Goal: Feedback & Contribution: Contribute content

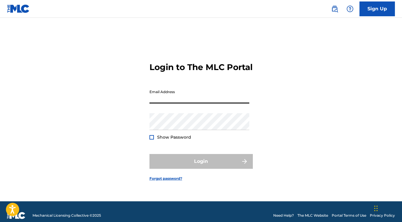
type input "[EMAIL_ADDRESS][DOMAIN_NAME]"
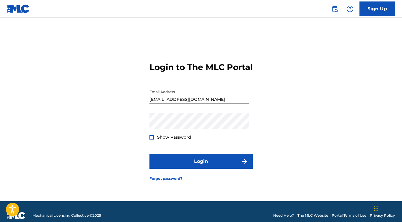
click at [152, 139] on div at bounding box center [151, 137] width 4 height 4
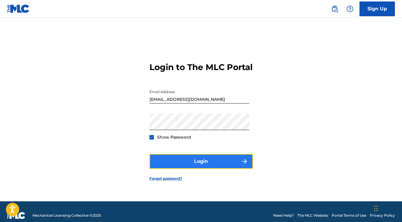
click at [184, 168] on button "Login" at bounding box center [200, 161] width 103 height 15
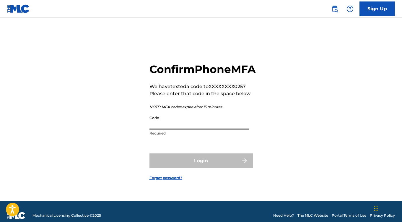
click at [206, 129] on input "Code" at bounding box center [199, 120] width 100 height 17
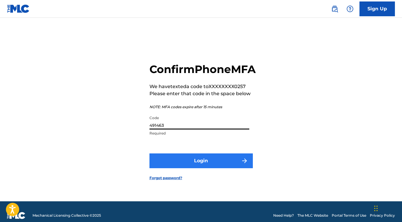
type input "491463"
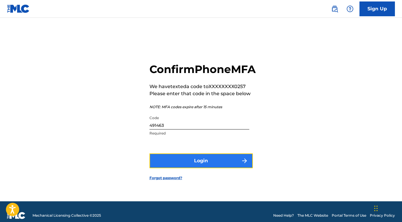
click at [202, 168] on button "Login" at bounding box center [200, 160] width 103 height 15
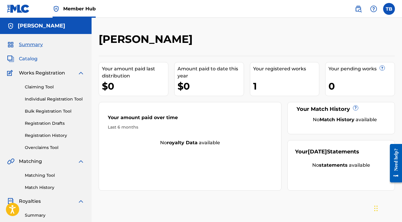
click at [24, 58] on span "Catalog" at bounding box center [28, 58] width 19 height 7
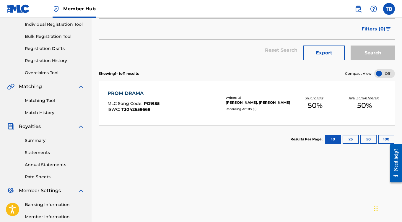
scroll to position [76, 0]
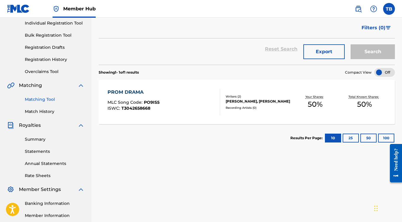
click at [43, 99] on link "Matching Tool" at bounding box center [55, 99] width 60 height 6
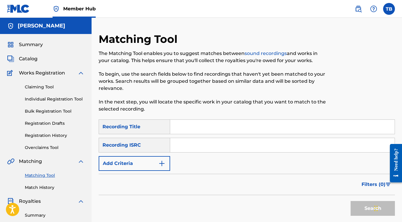
click at [214, 128] on input "Search Form" at bounding box center [282, 127] width 224 height 14
type input "naptown hustle"
click at [363, 210] on button "Search" at bounding box center [372, 208] width 44 height 15
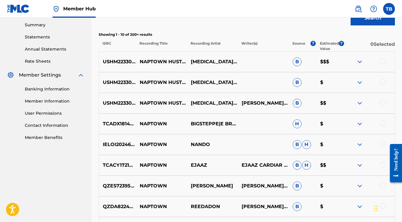
scroll to position [190, 0]
click at [382, 60] on div at bounding box center [383, 61] width 6 height 6
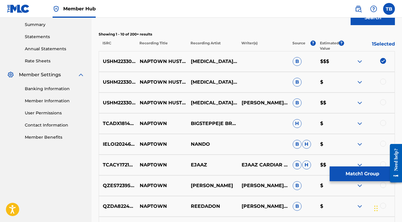
click at [383, 82] on div at bounding box center [383, 81] width 6 height 6
click at [383, 102] on div at bounding box center [383, 102] width 6 height 6
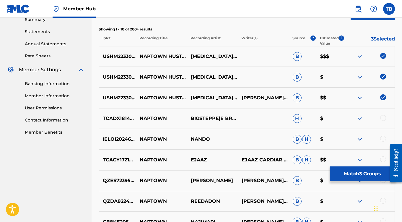
scroll to position [299, 0]
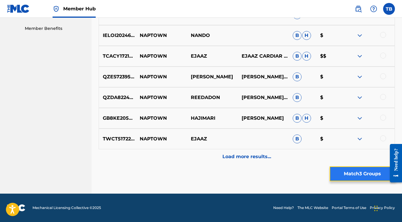
click at [342, 176] on button "Match 3 Groups" at bounding box center [361, 173] width 65 height 15
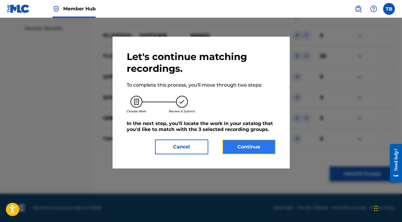
click at [243, 147] on button "Continue" at bounding box center [248, 146] width 53 height 15
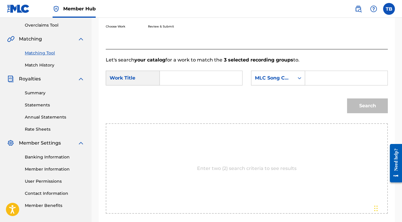
scroll to position [122, 0]
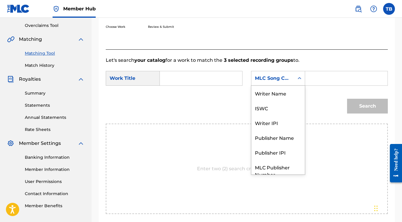
click at [296, 81] on icon "Search Form" at bounding box center [299, 78] width 6 height 6
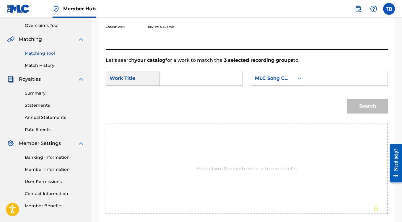
click at [194, 85] on input "Search Form" at bounding box center [201, 78] width 72 height 14
type input "naptown hustle"
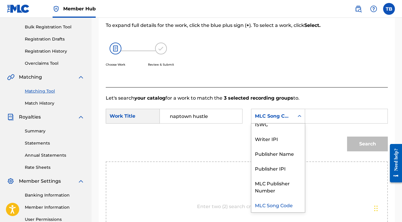
click at [296, 121] on div "Search Form" at bounding box center [299, 116] width 11 height 11
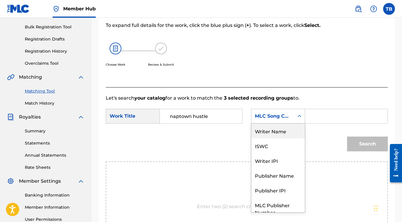
click at [277, 138] on div "Writer Name" at bounding box center [277, 130] width 53 height 15
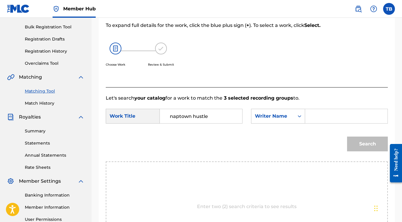
click at [314, 123] on input "Search Form" at bounding box center [346, 116] width 72 height 14
type input "[PERSON_NAME]"
click at [366, 150] on button "Search" at bounding box center [367, 143] width 41 height 15
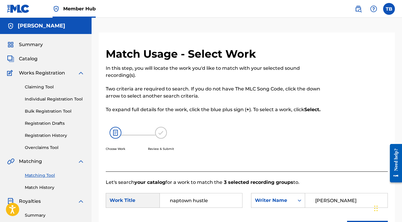
click at [117, 138] on img at bounding box center [115, 133] width 12 height 12
click at [38, 86] on link "Claiming Tool" at bounding box center [55, 87] width 60 height 6
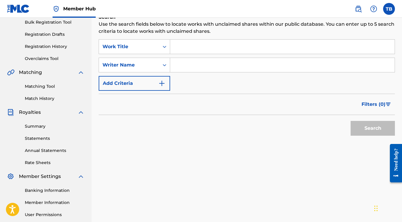
scroll to position [89, 0]
click at [196, 50] on input "Search Form" at bounding box center [282, 46] width 224 height 14
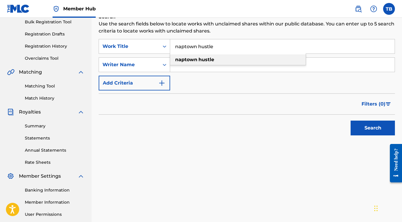
type input "naptown hustle"
click at [205, 58] on strong "hustle" at bounding box center [206, 60] width 16 height 6
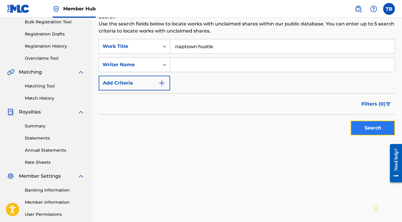
click at [362, 129] on button "Search" at bounding box center [372, 127] width 44 height 15
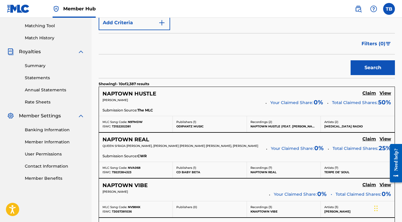
scroll to position [149, 0]
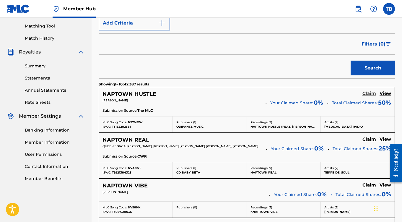
click at [369, 92] on h5 "Claim" at bounding box center [369, 94] width 14 height 6
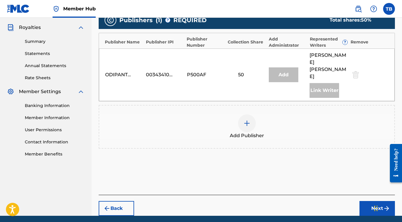
scroll to position [181, 0]
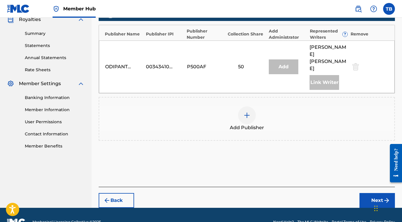
click at [243, 106] on div at bounding box center [247, 115] width 18 height 18
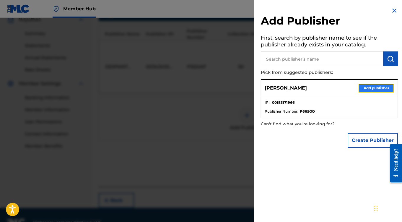
click at [371, 87] on button "Add publisher" at bounding box center [375, 88] width 35 height 9
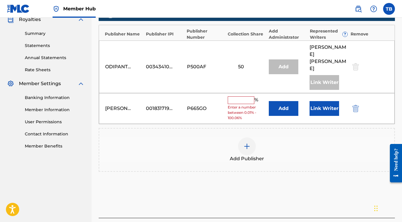
click at [238, 96] on input "text" at bounding box center [241, 100] width 27 height 8
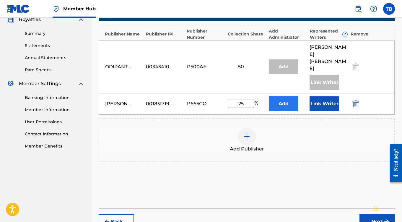
type input "25"
click at [282, 96] on button "Add" at bounding box center [284, 103] width 30 height 15
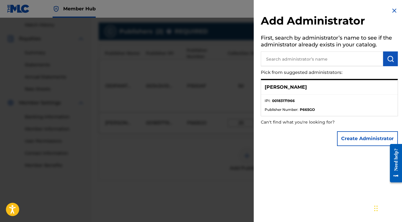
scroll to position [162, 0]
click at [284, 89] on p "[PERSON_NAME]" at bounding box center [285, 87] width 42 height 7
click at [297, 108] on span "Publisher Number :" at bounding box center [281, 109] width 34 height 5
click at [288, 88] on p "[PERSON_NAME]" at bounding box center [285, 87] width 42 height 7
click at [345, 137] on button "Create Administrator" at bounding box center [367, 138] width 61 height 15
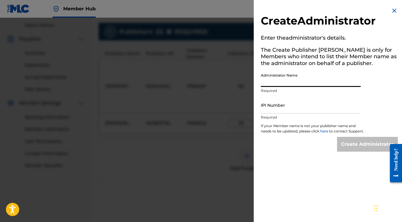
click at [297, 81] on input "Administrator Name" at bounding box center [311, 78] width 100 height 17
type input "[PERSON_NAME]"
click at [391, 14] on img at bounding box center [393, 10] width 7 height 7
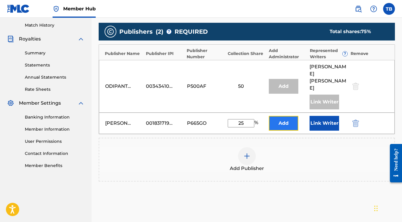
click at [287, 116] on button "Add" at bounding box center [284, 123] width 30 height 15
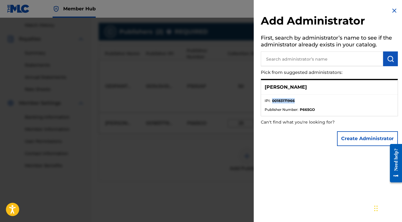
drag, startPoint x: 296, startPoint y: 100, endPoint x: 271, endPoint y: 101, distance: 25.7
click at [271, 101] on li "IPI : 00183171966" at bounding box center [328, 102] width 129 height 9
copy strong "00183171966"
click at [354, 138] on button "Create Administrator" at bounding box center [367, 138] width 61 height 15
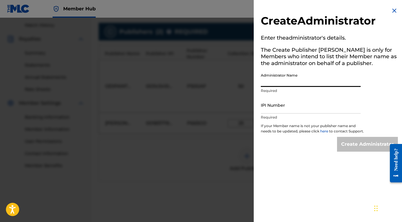
click at [280, 81] on input "Administrator Name" at bounding box center [311, 78] width 100 height 17
type input "[PERSON_NAME]"
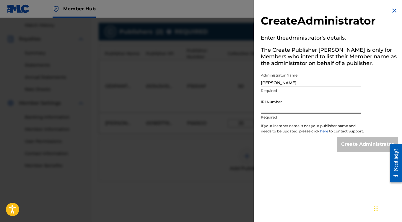
click at [279, 108] on input "IPI Number" at bounding box center [311, 104] width 100 height 17
paste input "00183171966"
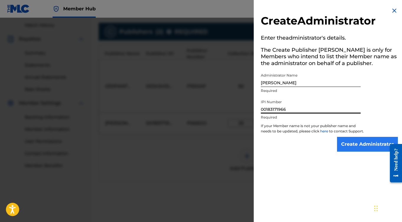
type input "00183171966"
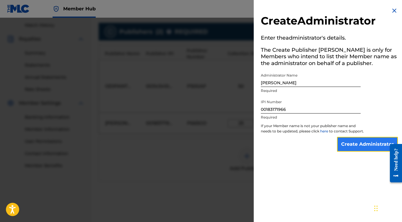
click at [359, 147] on input "Create Administrator" at bounding box center [367, 144] width 61 height 15
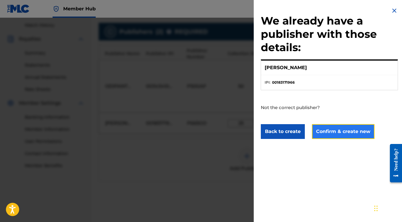
click at [335, 131] on button "Confirm & create new" at bounding box center [343, 131] width 63 height 15
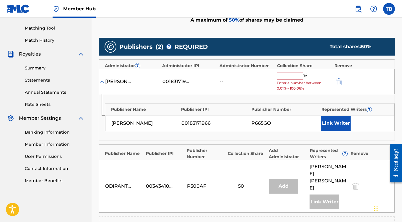
scroll to position [158, 0]
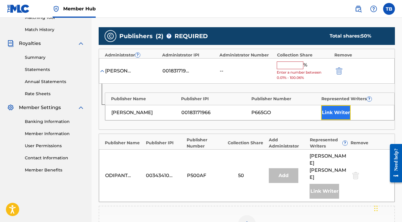
click at [336, 116] on button "Link Writer" at bounding box center [336, 112] width 30 height 15
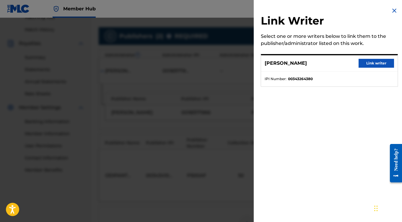
click at [392, 10] on img at bounding box center [393, 10] width 7 height 7
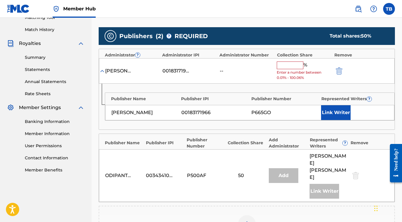
click at [289, 66] on input "text" at bounding box center [290, 65] width 27 height 8
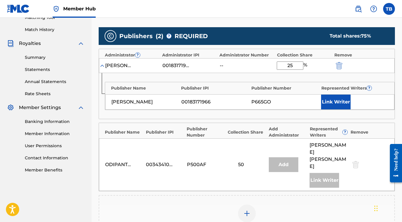
type input "25"
click at [370, 66] on div "[PERSON_NAME] 00183171966 -- 25 %" at bounding box center [246, 65] width 295 height 15
click at [103, 65] on img at bounding box center [102, 66] width 6 height 6
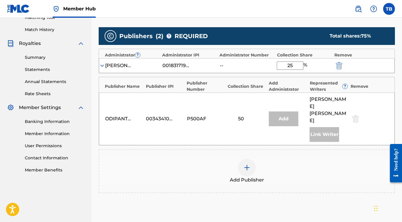
click at [103, 65] on img at bounding box center [102, 66] width 6 height 6
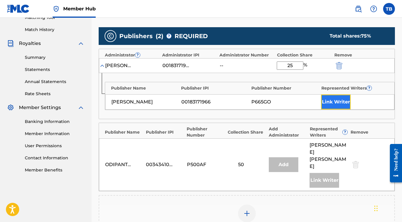
click at [338, 104] on button "Link Writer" at bounding box center [336, 101] width 30 height 15
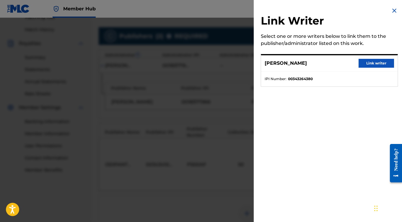
click at [391, 9] on img at bounding box center [393, 10] width 7 height 7
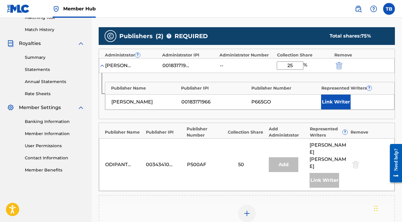
click at [375, 61] on div "[PERSON_NAME] 00183171966 -- 25 %" at bounding box center [246, 65] width 295 height 15
click at [293, 66] on input "25" at bounding box center [290, 65] width 27 height 8
click button "submit" at bounding box center [338, 65] width 9 height 7
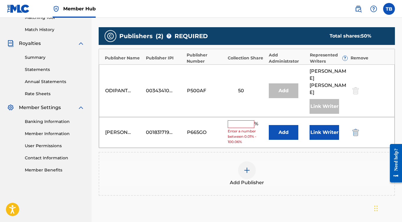
click at [237, 120] on input "text" at bounding box center [241, 124] width 27 height 8
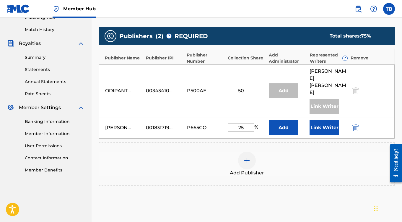
type input "25"
click at [304, 159] on div "Add Publisher" at bounding box center [246, 163] width 295 height 25
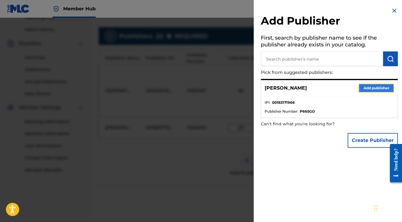
click at [368, 89] on button "Add publisher" at bounding box center [375, 88] width 35 height 9
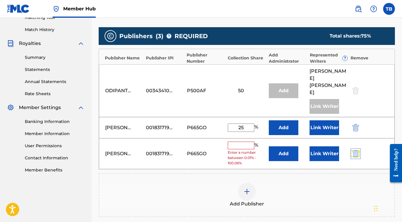
click at [354, 150] on img "submit" at bounding box center [355, 153] width 6 height 7
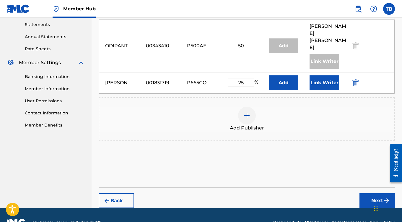
scroll to position [203, 0]
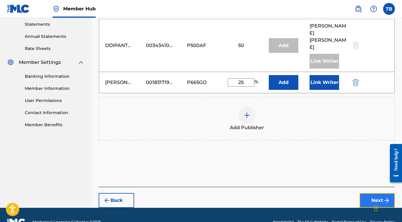
click at [378, 193] on button "Next" at bounding box center [376, 200] width 35 height 15
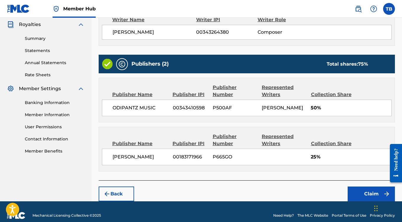
scroll to position [184, 0]
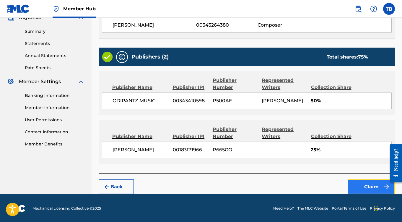
click at [359, 185] on button "Claim" at bounding box center [370, 186] width 47 height 15
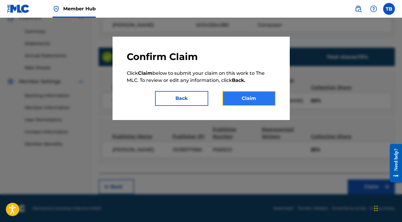
click at [248, 103] on button "Claim" at bounding box center [248, 98] width 53 height 15
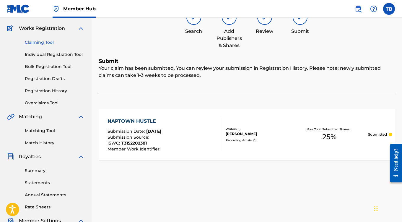
scroll to position [13, 0]
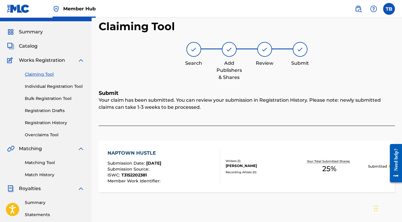
click at [33, 75] on link "Claiming Tool" at bounding box center [55, 74] width 60 height 6
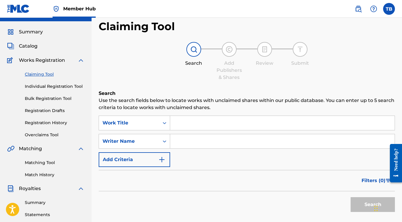
scroll to position [0, 0]
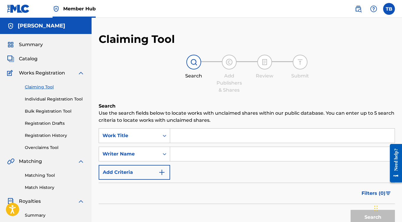
click at [224, 135] on input "Search Form" at bounding box center [282, 135] width 224 height 14
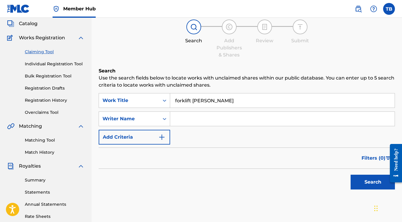
scroll to position [44, 0]
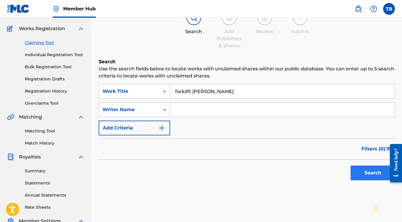
type input "forklift [PERSON_NAME]"
click at [367, 171] on button "Search" at bounding box center [372, 172] width 44 height 15
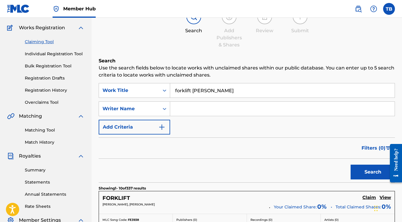
scroll to position [42, 0]
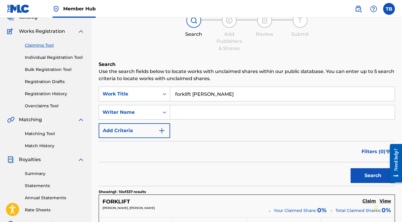
click at [186, 112] on input "Search Form" at bounding box center [282, 112] width 224 height 14
click at [350, 168] on button "Search" at bounding box center [372, 175] width 44 height 15
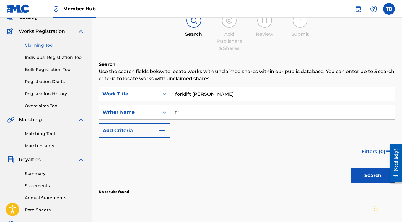
type input "t"
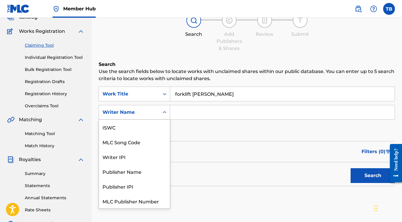
click at [162, 112] on icon "Search Form" at bounding box center [164, 112] width 6 height 6
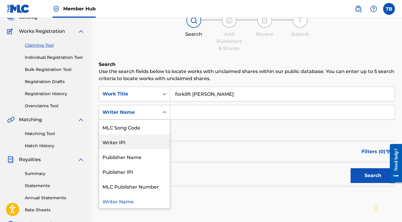
click at [135, 138] on div "Writer IPI" at bounding box center [134, 141] width 71 height 15
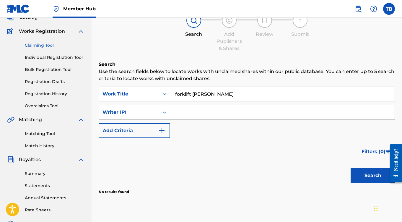
click at [189, 112] on input "Search Form" at bounding box center [282, 112] width 224 height 14
paste input "00183171966"
click at [350, 168] on button "Search" at bounding box center [372, 175] width 44 height 15
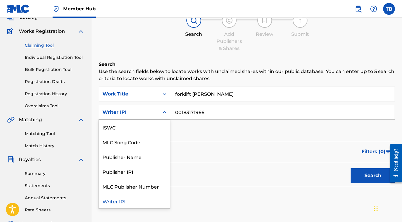
click at [164, 113] on icon "Search Form" at bounding box center [164, 112] width 6 height 6
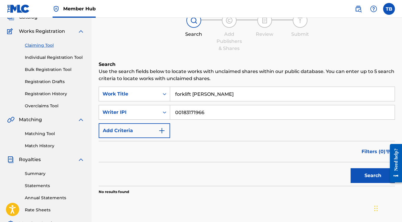
click at [214, 113] on input "00183171966" at bounding box center [282, 112] width 224 height 14
type input "0"
click at [357, 169] on button "Search" at bounding box center [372, 175] width 44 height 15
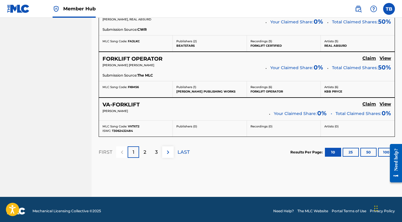
scroll to position [533, 0]
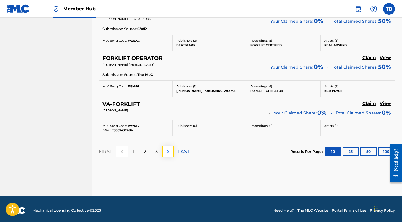
click at [169, 151] on img at bounding box center [167, 151] width 7 height 7
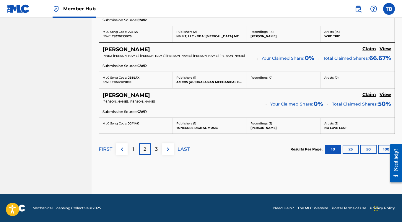
scroll to position [554, 0]
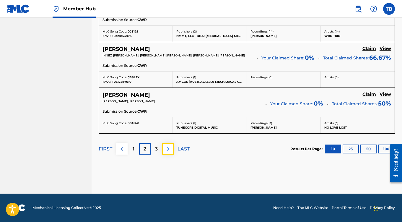
click at [168, 149] on img at bounding box center [167, 148] width 7 height 7
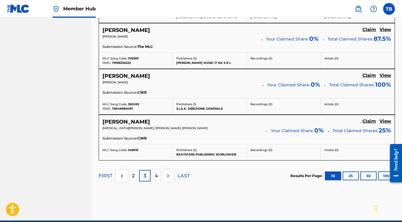
scroll to position [507, 0]
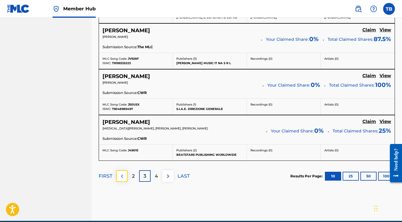
click at [121, 176] on img at bounding box center [121, 175] width 7 height 7
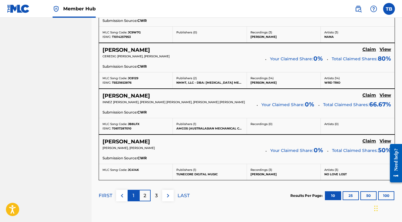
click at [133, 194] on p "1" at bounding box center [134, 195] width 2 height 7
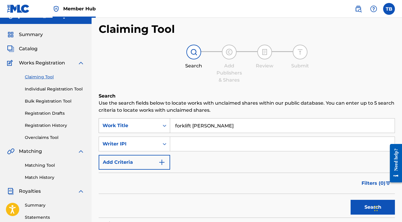
scroll to position [9, 0]
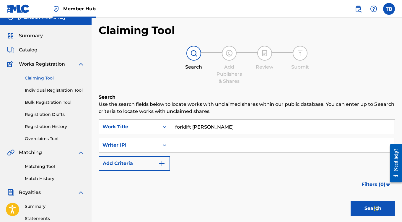
drag, startPoint x: 205, startPoint y: 129, endPoint x: 150, endPoint y: 119, distance: 56.6
drag, startPoint x: 150, startPoint y: 119, endPoint x: 214, endPoint y: 129, distance: 64.7
click at [214, 129] on input "forklift [PERSON_NAME]" at bounding box center [282, 127] width 224 height 14
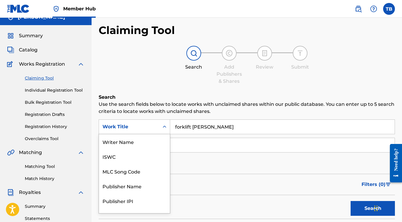
scroll to position [10, 0]
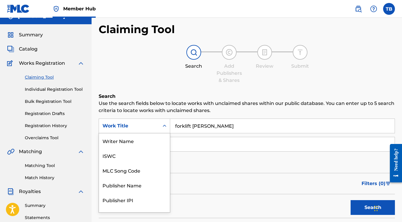
click at [167, 127] on icon "Search Form" at bounding box center [164, 126] width 6 height 6
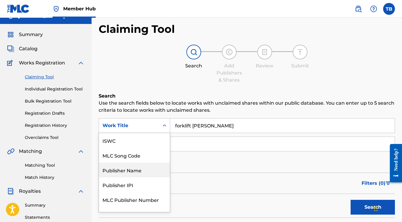
scroll to position [24, 0]
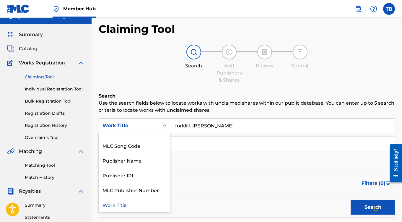
click at [124, 202] on div "Work Title" at bounding box center [134, 204] width 71 height 15
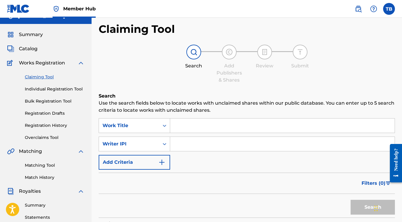
click at [196, 128] on input "Search Form" at bounding box center [282, 125] width 224 height 14
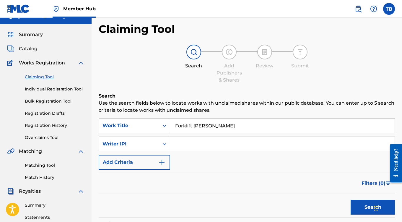
click at [350, 199] on button "Search" at bounding box center [372, 206] width 44 height 15
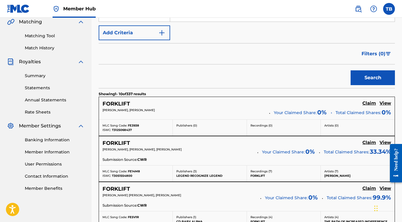
scroll to position [0, 0]
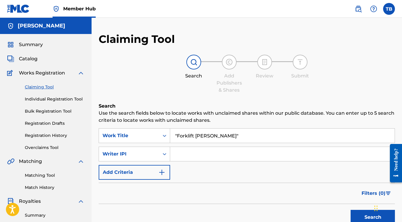
click at [350, 210] on button "Search" at bounding box center [372, 217] width 44 height 15
click at [211, 139] on input ""Forklift [PERSON_NAME]"" at bounding box center [282, 135] width 224 height 14
type input """
type input "[GEOGRAPHIC_DATA]"
click at [350, 210] on button "Search" at bounding box center [372, 217] width 44 height 15
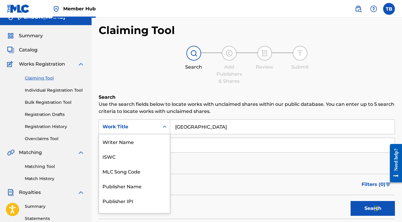
click at [167, 134] on div "7 results available. Use Up and Down to choose options, press Enter to select t…" at bounding box center [134, 126] width 71 height 15
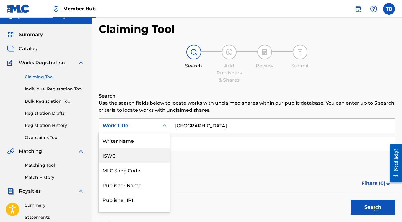
click at [116, 158] on div "ISWC" at bounding box center [134, 155] width 71 height 15
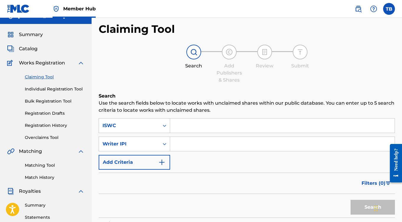
click at [205, 126] on input "Search Form" at bounding box center [282, 125] width 224 height 14
paste input "T-330.654.652-7"
click at [358, 205] on button "Search" at bounding box center [372, 206] width 44 height 15
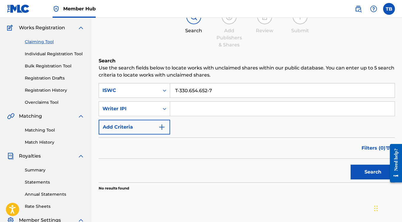
scroll to position [45, 0]
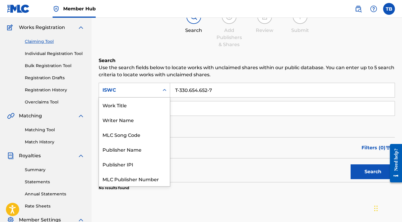
click at [167, 92] on icon "Search Form" at bounding box center [164, 90] width 6 height 6
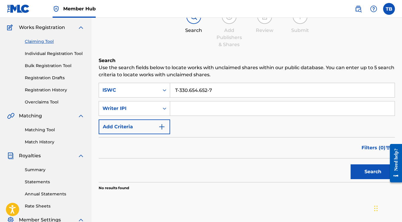
click at [210, 190] on div "Search Use the search fields below to locate works with unclaimed shares within…" at bounding box center [247, 138] width 296 height 163
drag, startPoint x: 217, startPoint y: 91, endPoint x: 169, endPoint y: 88, distance: 48.2
click at [169, 88] on div "SearchWithCriteria0321e5e9-e821-4356-9ca6-a2d14d453208 ISWC T-330.654.652-7" at bounding box center [247, 90] width 296 height 15
paste input "27.727.813-0"
type input "T-327.727.813-0"
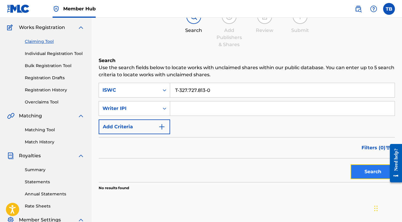
click at [360, 171] on button "Search" at bounding box center [372, 171] width 44 height 15
click at [163, 90] on icon "Search Form" at bounding box center [165, 90] width 4 height 2
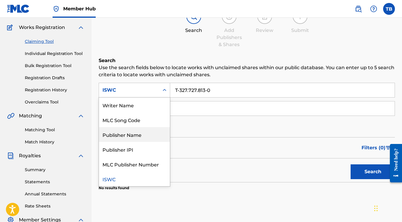
scroll to position [0, 0]
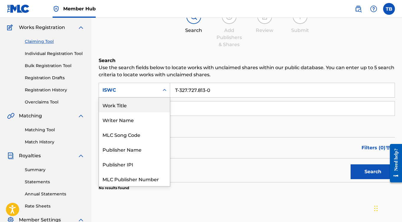
click at [131, 107] on div "Work Title" at bounding box center [134, 104] width 71 height 15
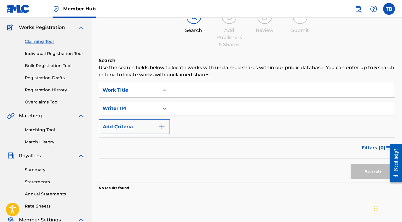
click at [179, 91] on input "Search Form" at bounding box center [282, 90] width 224 height 14
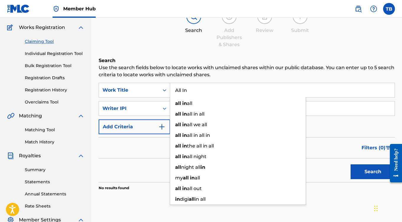
click at [350, 164] on button "Search" at bounding box center [372, 171] width 44 height 15
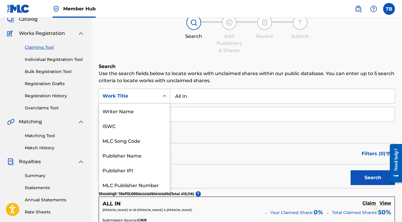
scroll to position [15, 0]
click at [165, 91] on div "Search Form" at bounding box center [164, 96] width 11 height 11
click at [196, 97] on input "All In" at bounding box center [282, 96] width 224 height 14
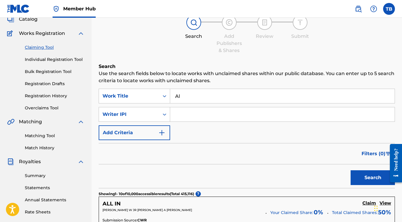
type input "A"
click at [193, 117] on input "Search Form" at bounding box center [282, 114] width 224 height 14
click at [358, 175] on button "Search" at bounding box center [372, 177] width 44 height 15
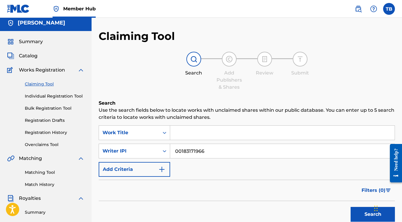
scroll to position [0, 0]
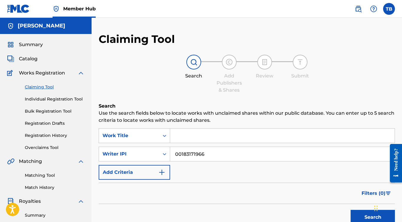
click at [211, 154] on input "00183171966" at bounding box center [282, 154] width 224 height 14
type input "0"
click at [203, 136] on input "Search Form" at bounding box center [282, 135] width 224 height 14
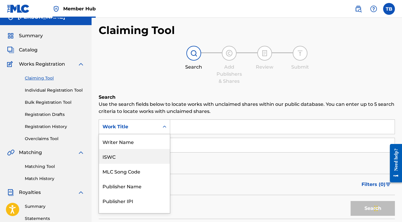
scroll to position [10, 0]
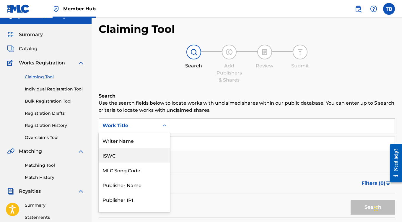
click at [161, 133] on div "7 results available. Use Up and Down to choose options, press Enter to select t…" at bounding box center [134, 125] width 71 height 15
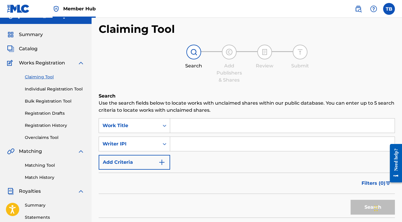
click at [207, 166] on div "SearchWithCriteriab1476771-fc3d-4449-8c59-191980b3bb7d Work Title SearchWithCri…" at bounding box center [247, 143] width 296 height 51
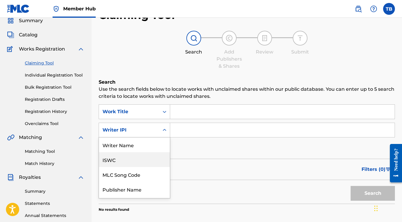
scroll to position [28, 0]
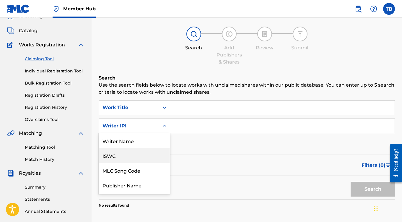
click at [163, 133] on div "7 results available. Use Up and Down to choose options, press Enter to select t…" at bounding box center [134, 125] width 71 height 15
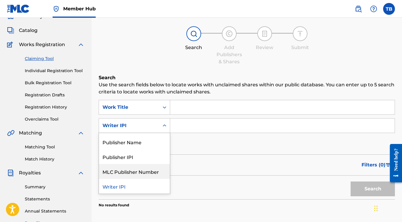
scroll to position [0, 0]
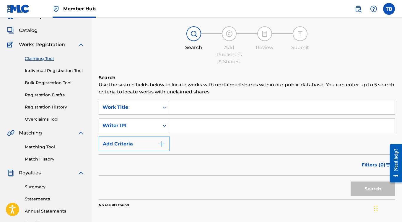
click at [197, 143] on div "SearchWithCriteriab1476771-fc3d-4449-8c59-191980b3bb7d Work Title SearchWithCri…" at bounding box center [247, 125] width 296 height 51
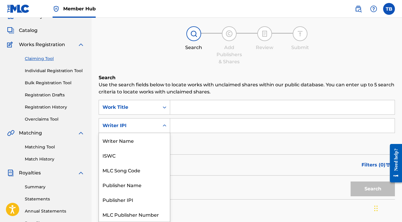
scroll to position [15, 0]
click at [163, 124] on icon "Search Form" at bounding box center [164, 125] width 6 height 6
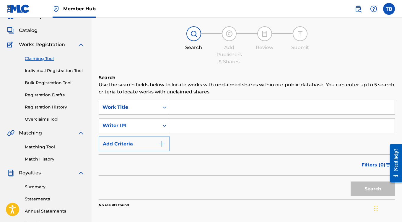
click at [202, 152] on form "SearchWithCriteriab1476771-fc3d-4449-8c59-191980b3bb7d Work Title SearchWithCri…" at bounding box center [247, 149] width 296 height 99
click at [198, 109] on input "Search Form" at bounding box center [282, 107] width 224 height 14
type input "Aisle 49"
click at [350, 181] on button "Search" at bounding box center [372, 188] width 44 height 15
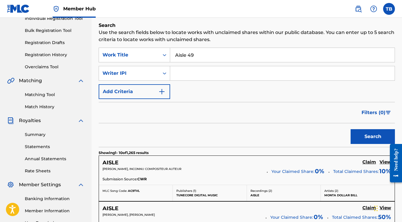
scroll to position [84, 0]
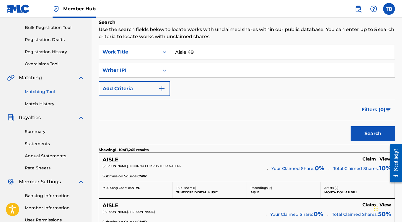
click at [42, 89] on link "Matching Tool" at bounding box center [55, 92] width 60 height 6
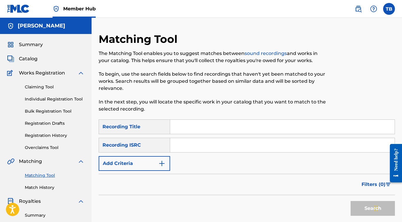
click at [199, 127] on input "Search Form" at bounding box center [282, 127] width 224 height 14
type input "naptown hustle"
click at [352, 204] on button "Search" at bounding box center [372, 208] width 44 height 15
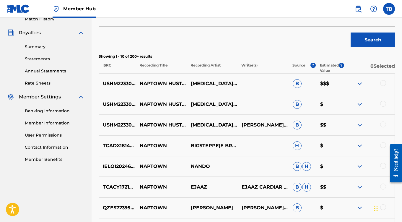
scroll to position [173, 0]
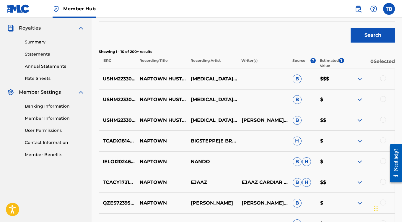
click at [384, 78] on div at bounding box center [383, 78] width 6 height 6
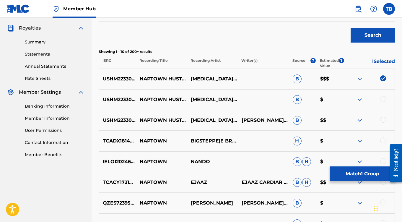
click at [385, 98] on div at bounding box center [383, 99] width 6 height 6
click at [384, 120] on div at bounding box center [383, 120] width 6 height 6
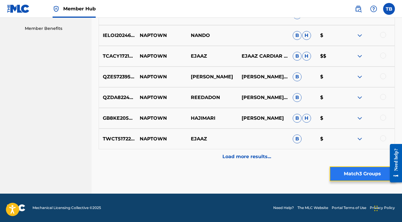
click at [349, 177] on button "Match 3 Groups" at bounding box center [361, 173] width 65 height 15
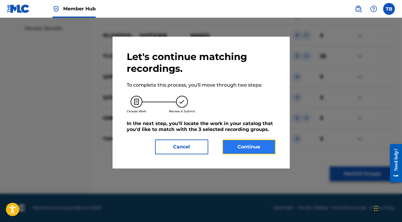
click at [256, 152] on button "Continue" at bounding box center [248, 146] width 53 height 15
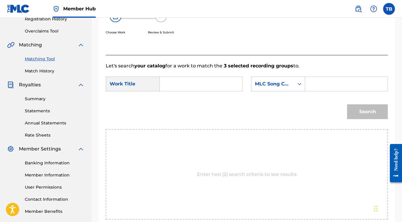
scroll to position [117, 0]
click at [202, 91] on input "Search Form" at bounding box center [201, 83] width 72 height 14
type input "naptown hustle"
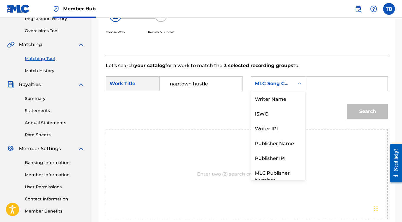
click at [299, 86] on icon "Search Form" at bounding box center [299, 84] width 6 height 6
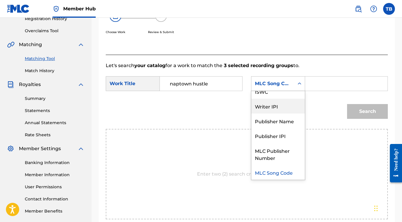
scroll to position [0, 0]
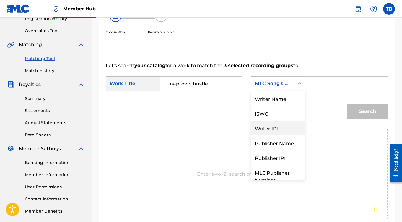
click at [269, 135] on div "Writer IPI" at bounding box center [277, 127] width 53 height 15
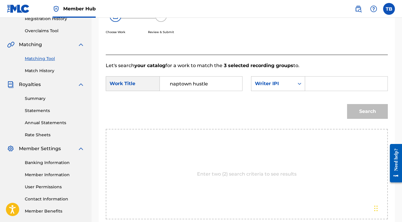
click at [316, 91] on input "Search Form" at bounding box center [346, 83] width 72 height 14
type input "00183171966"
click at [353, 112] on button "Search" at bounding box center [367, 111] width 41 height 15
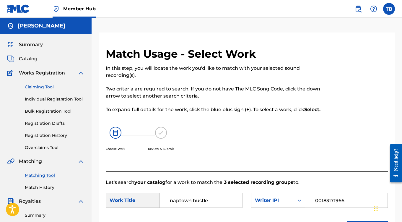
click at [37, 86] on link "Claiming Tool" at bounding box center [55, 87] width 60 height 6
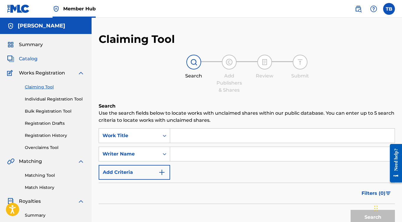
click at [28, 60] on span "Catalog" at bounding box center [28, 58] width 19 height 7
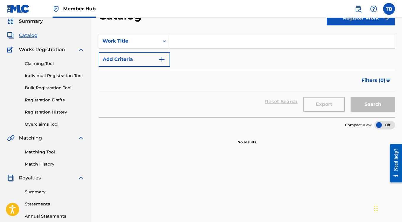
scroll to position [24, 0]
click at [38, 64] on link "Claiming Tool" at bounding box center [55, 63] width 60 height 6
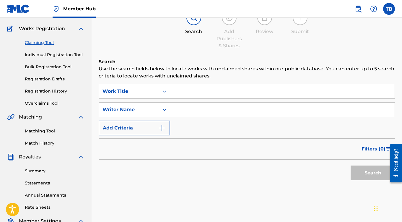
scroll to position [42, 0]
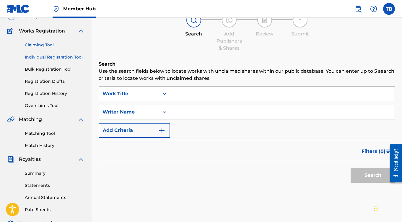
click at [69, 56] on link "Individual Registration Tool" at bounding box center [55, 57] width 60 height 6
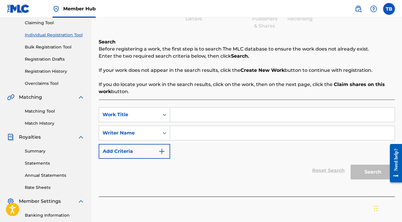
scroll to position [65, 0]
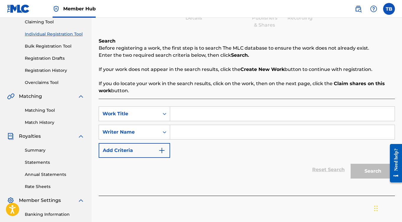
click at [185, 111] on input "Search Form" at bounding box center [282, 114] width 224 height 14
type input "Aisle 49"
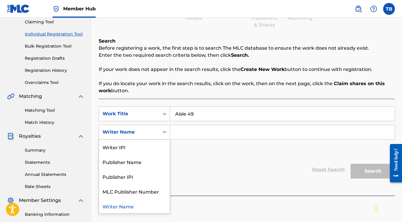
click at [164, 130] on icon "Search Form" at bounding box center [164, 132] width 6 height 6
click at [136, 145] on div "Writer IPI" at bounding box center [134, 146] width 71 height 15
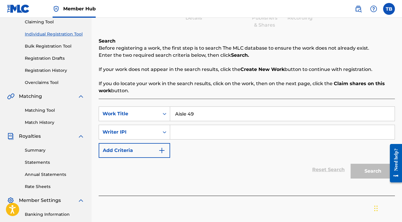
click at [184, 129] on input "Search Form" at bounding box center [282, 132] width 224 height 14
type input "00183171966"
click at [366, 171] on button "Search" at bounding box center [372, 170] width 44 height 15
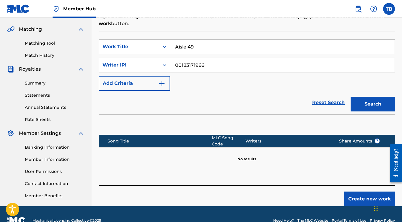
scroll to position [144, 0]
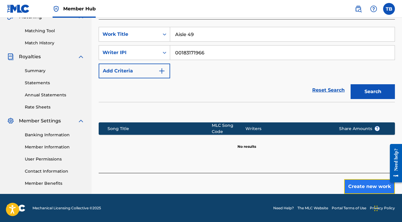
click at [359, 184] on button "Create new work" at bounding box center [369, 186] width 51 height 15
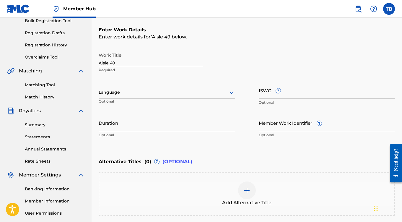
scroll to position [88, 0]
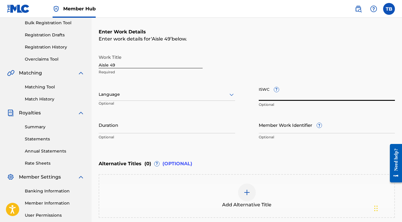
click at [306, 95] on input "ISWC ?" at bounding box center [327, 92] width 136 height 17
paste input "T-328.642.163-0"
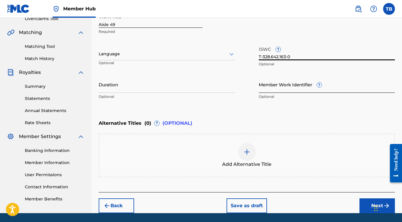
scroll to position [148, 0]
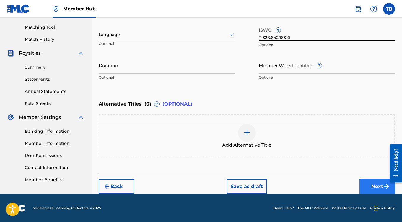
type input "T-328.642.163-0"
click at [366, 182] on button "Next" at bounding box center [376, 186] width 35 height 15
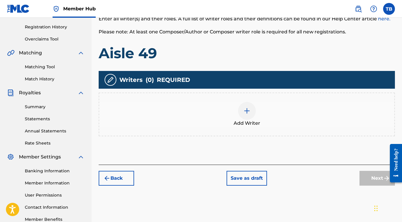
scroll to position [109, 0]
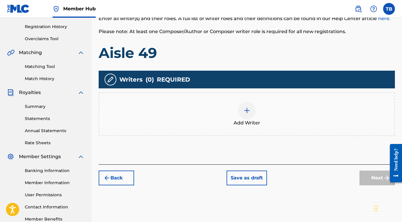
click at [245, 114] on div at bounding box center [247, 111] width 18 height 18
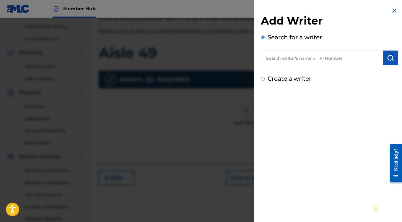
click at [282, 58] on input "text" at bounding box center [322, 57] width 122 height 15
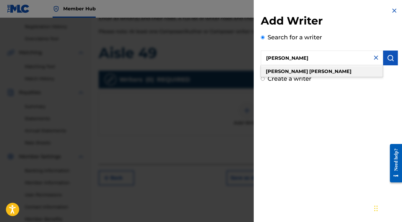
type input "[PERSON_NAME]"
click at [271, 72] on strong "[PERSON_NAME]" at bounding box center [287, 71] width 42 height 6
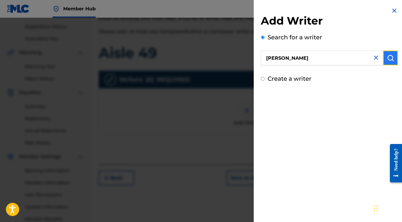
click at [387, 58] on img "submit" at bounding box center [390, 57] width 7 height 7
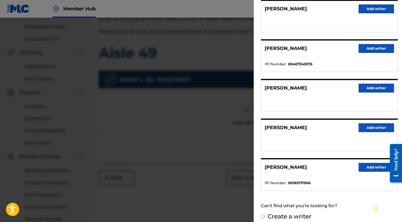
scroll to position [84, 0]
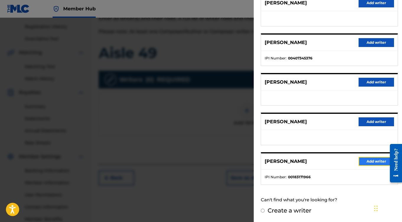
click at [367, 160] on button "Add writer" at bounding box center [375, 161] width 35 height 9
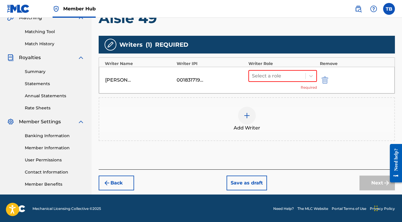
scroll to position [144, 0]
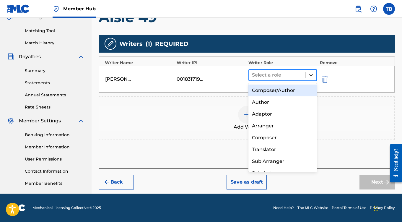
click at [310, 78] on div at bounding box center [310, 75] width 11 height 11
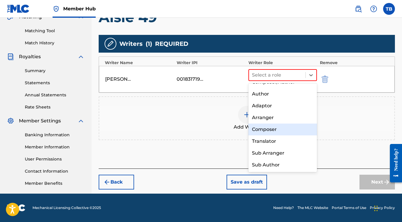
scroll to position [0, 0]
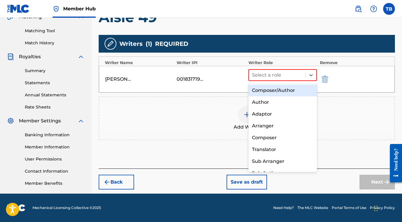
click at [289, 90] on div "Composer/Author" at bounding box center [282, 90] width 68 height 12
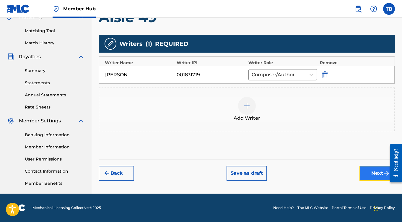
click at [373, 178] on button "Next" at bounding box center [376, 173] width 35 height 15
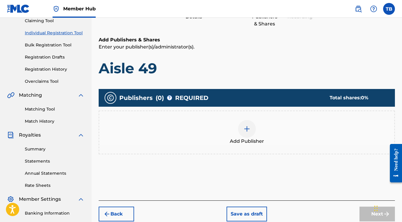
scroll to position [73, 0]
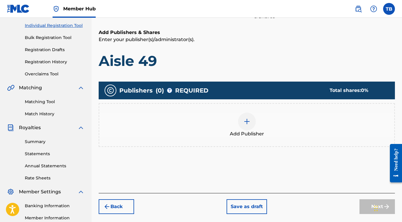
click at [243, 124] on img at bounding box center [246, 121] width 7 height 7
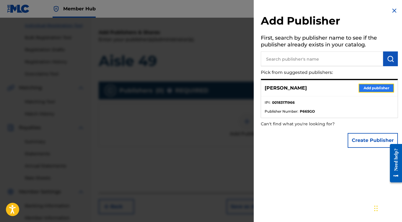
click at [372, 89] on button "Add publisher" at bounding box center [375, 88] width 35 height 9
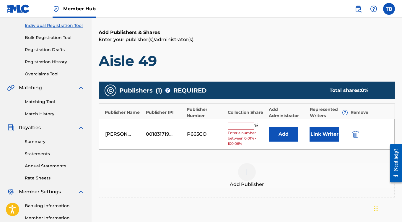
click at [235, 125] on input "text" at bounding box center [241, 126] width 27 height 8
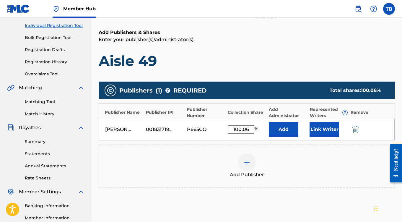
type input "100.06"
click at [280, 156] on div "Add Publisher" at bounding box center [246, 165] width 295 height 25
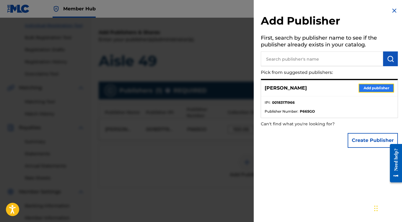
click at [368, 90] on button "Add publisher" at bounding box center [375, 88] width 35 height 9
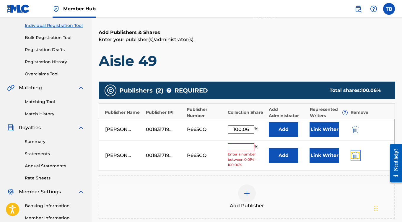
click at [356, 155] on img "submit" at bounding box center [355, 155] width 6 height 7
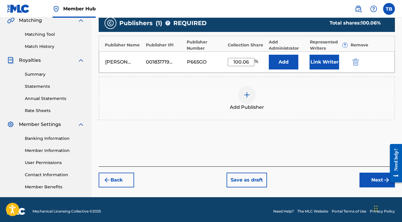
scroll to position [141, 0]
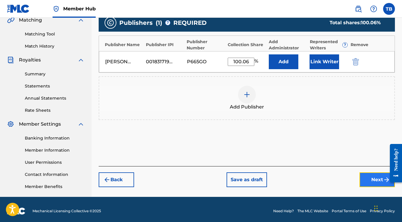
click at [365, 183] on button "Next" at bounding box center [376, 179] width 35 height 15
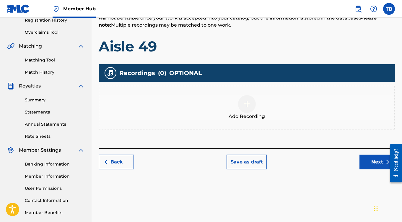
scroll to position [117, 0]
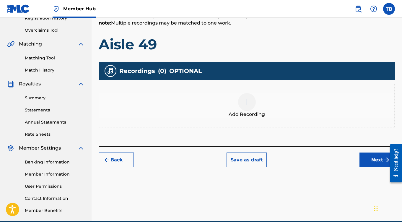
click at [249, 104] on img at bounding box center [246, 101] width 7 height 7
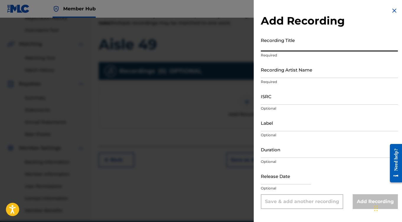
click at [289, 48] on input "Recording Title" at bounding box center [329, 43] width 137 height 17
type input "Aisle 49"
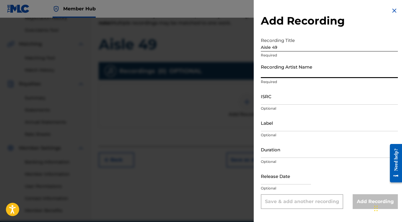
click at [310, 69] on input "Recording Artist Name" at bounding box center [329, 69] width 137 height 17
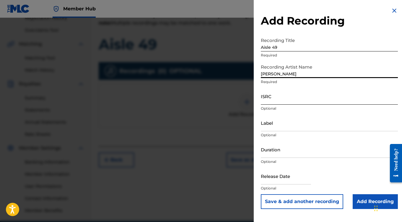
type input "[PERSON_NAME]"
click at [280, 100] on input "ISRC" at bounding box center [329, 96] width 137 height 17
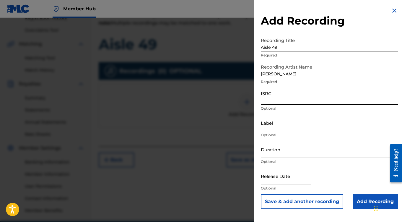
paste input "T-328.642.163-0"
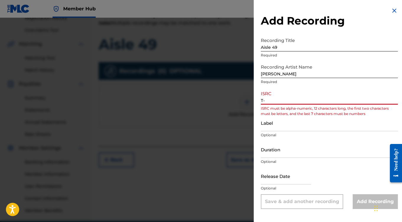
type input "T"
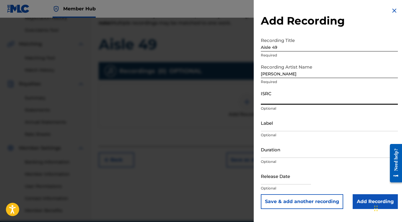
paste input "QZWFW2468179"
type input "QZWFW2468179"
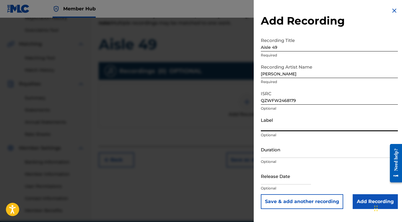
click at [277, 125] on input "Label" at bounding box center [329, 122] width 137 height 17
type input "Def Left Ear"
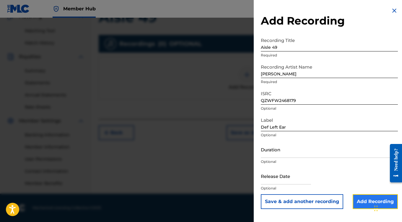
click at [355, 200] on input "Add Recording" at bounding box center [374, 201] width 45 height 15
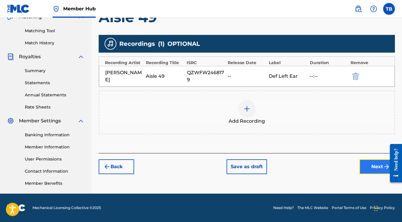
click at [370, 168] on button "Next" at bounding box center [376, 166] width 35 height 15
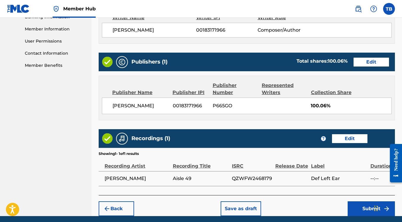
scroll to position [284, 0]
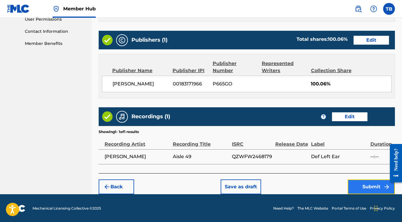
click at [355, 181] on button "Submit" at bounding box center [370, 186] width 47 height 15
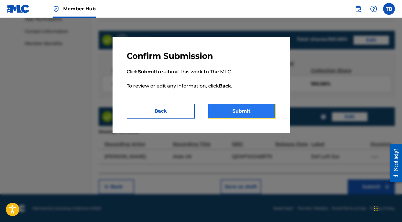
click at [261, 114] on button "Submit" at bounding box center [241, 111] width 68 height 15
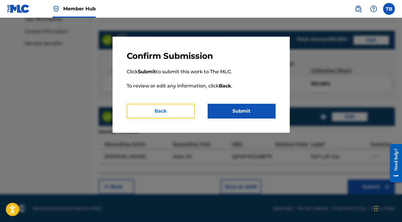
click at [183, 109] on button "Back" at bounding box center [161, 111] width 68 height 15
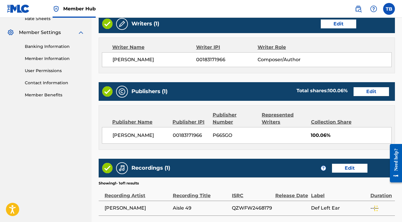
scroll to position [232, 0]
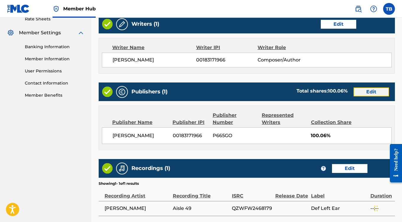
click at [367, 92] on button "Edit" at bounding box center [370, 91] width 35 height 9
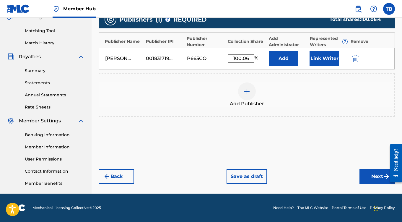
scroll to position [144, 0]
click at [252, 59] on input "100.06" at bounding box center [241, 58] width 27 height 8
type input "100"
click at [312, 106] on div "Add Publisher" at bounding box center [246, 94] width 295 height 25
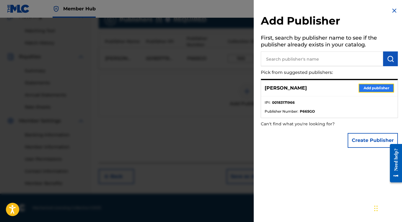
click at [369, 87] on button "Add publisher" at bounding box center [375, 88] width 35 height 9
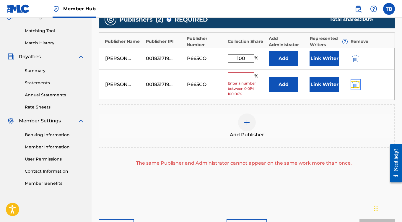
click at [356, 86] on img "submit" at bounding box center [355, 84] width 6 height 7
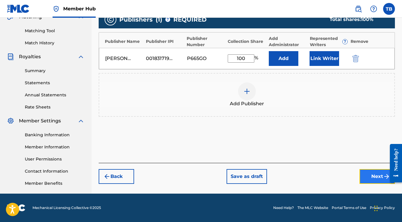
click at [369, 178] on button "Next" at bounding box center [376, 176] width 35 height 15
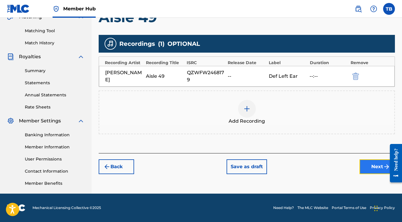
click at [366, 167] on button "Next" at bounding box center [376, 166] width 35 height 15
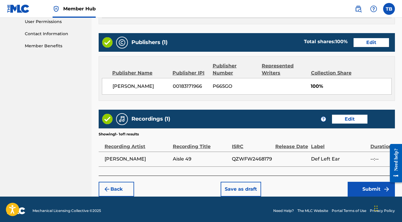
scroll to position [284, 0]
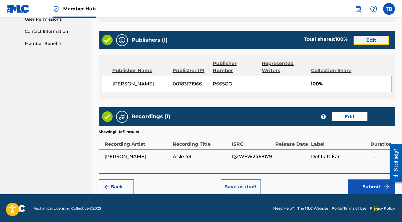
click at [366, 42] on button "Edit" at bounding box center [370, 40] width 35 height 9
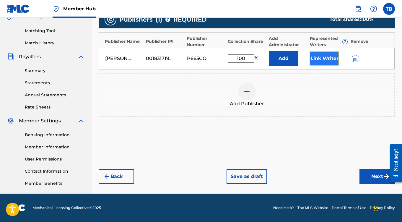
click at [331, 63] on button "Link Writer" at bounding box center [324, 58] width 30 height 15
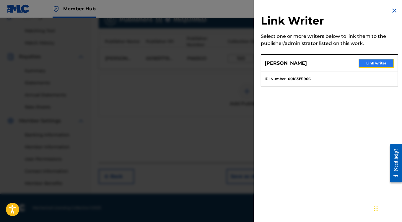
click at [371, 63] on button "Link writer" at bounding box center [375, 63] width 35 height 9
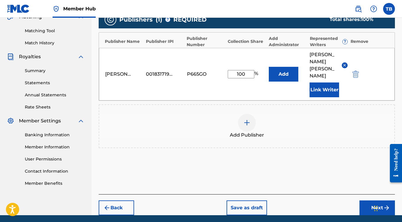
scroll to position [152, 0]
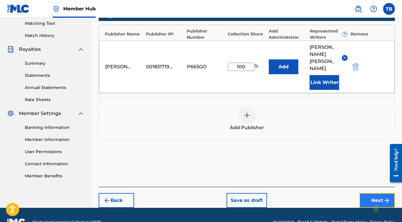
click at [369, 193] on button "Next" at bounding box center [376, 200] width 35 height 15
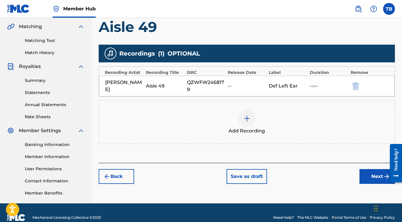
scroll to position [136, 0]
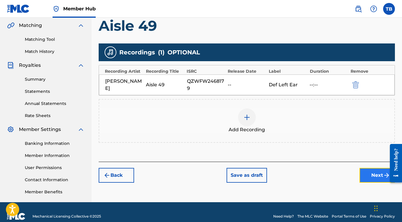
click at [365, 176] on button "Next" at bounding box center [376, 175] width 35 height 15
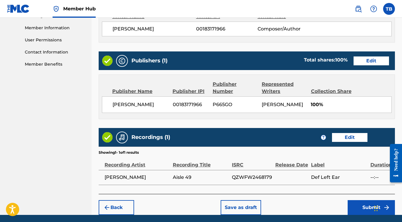
scroll to position [284, 0]
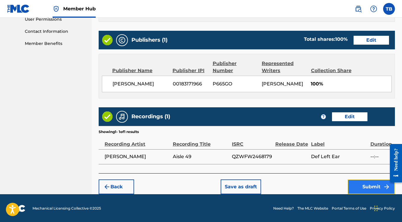
click at [364, 183] on button "Submit" at bounding box center [370, 186] width 47 height 15
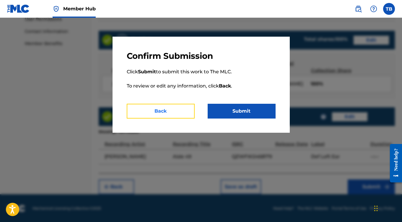
click at [168, 114] on button "Back" at bounding box center [161, 111] width 68 height 15
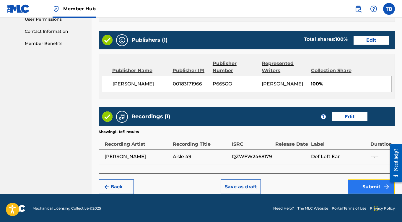
click at [362, 181] on button "Submit" at bounding box center [370, 186] width 47 height 15
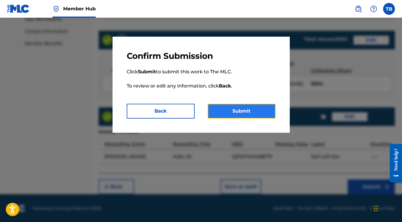
click at [230, 109] on button "Submit" at bounding box center [241, 111] width 68 height 15
